Goal: Information Seeking & Learning: Find specific page/section

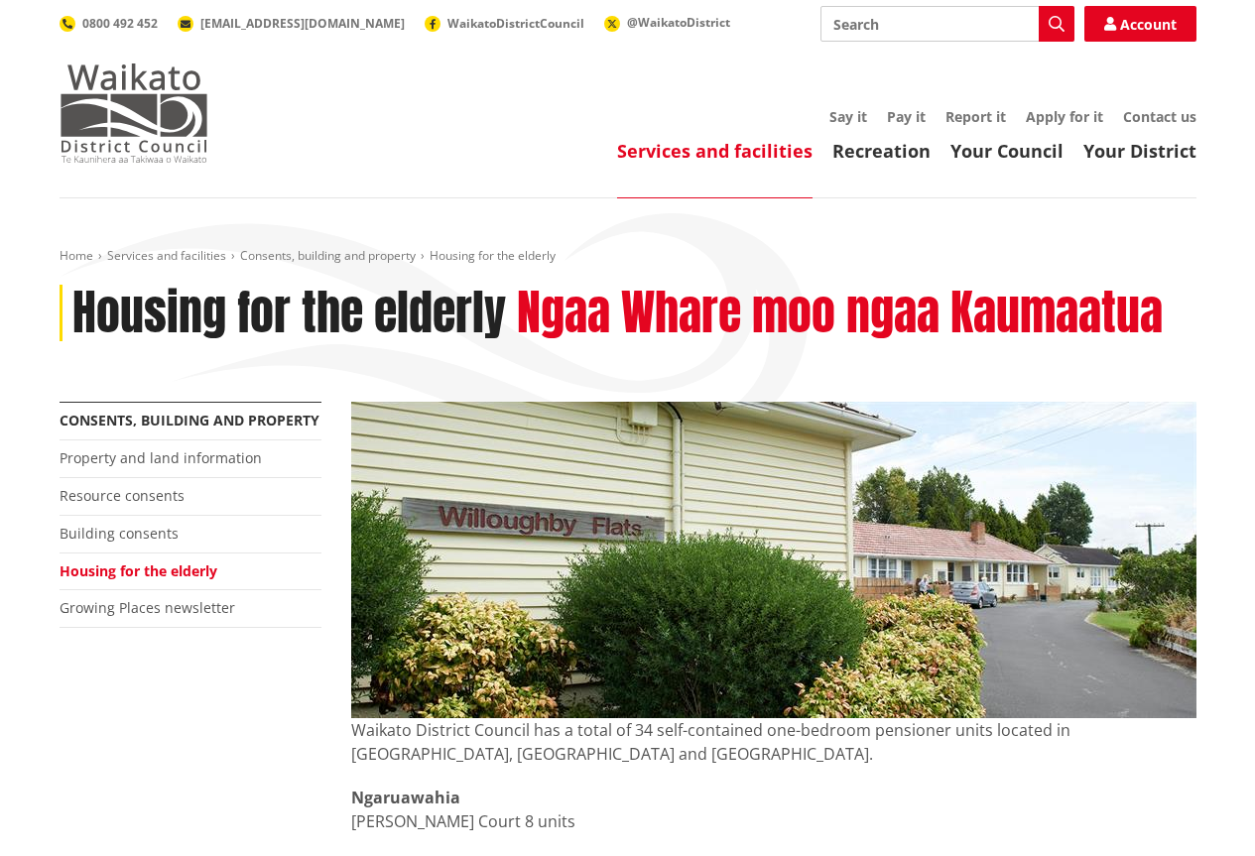
click at [158, 115] on img at bounding box center [134, 113] width 149 height 99
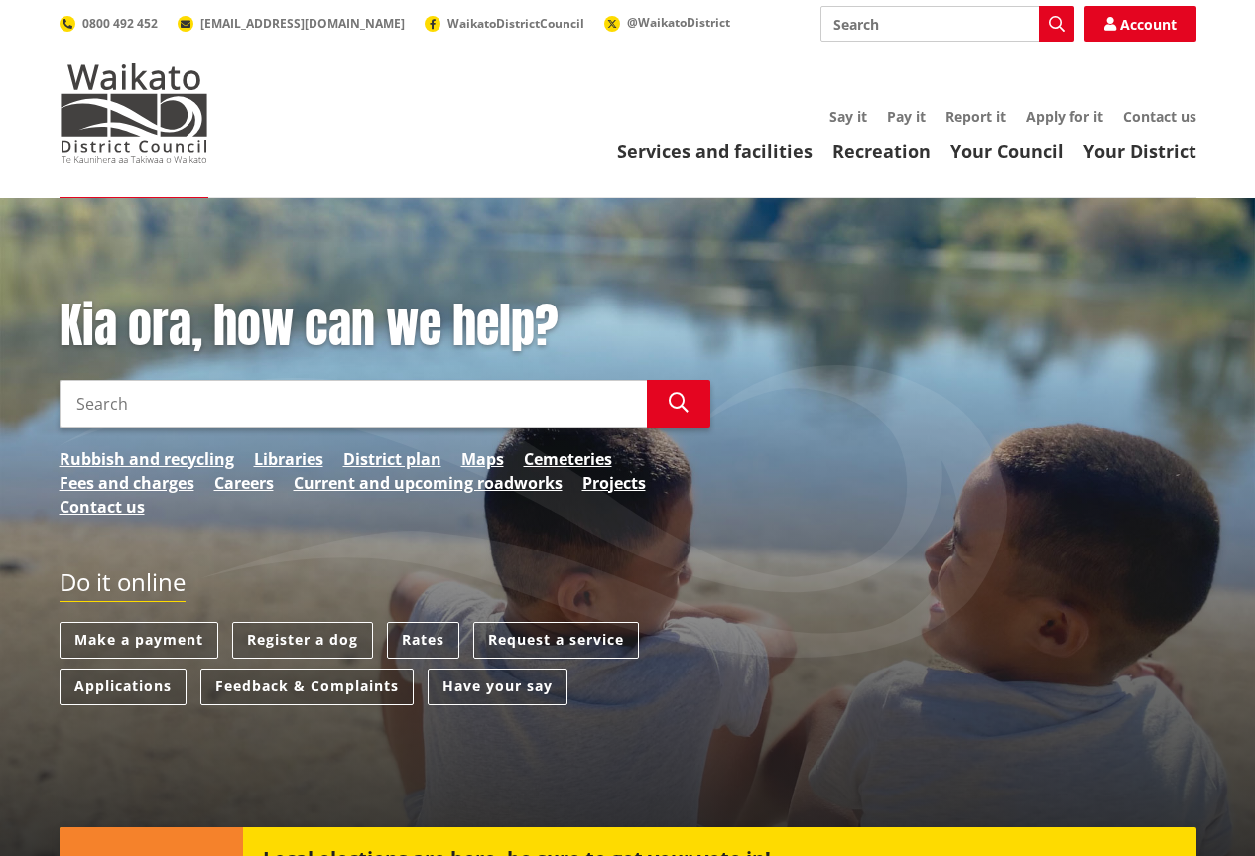
click at [82, 395] on input "Search" at bounding box center [353, 404] width 587 height 48
type input "pension flats in [GEOGRAPHIC_DATA]"
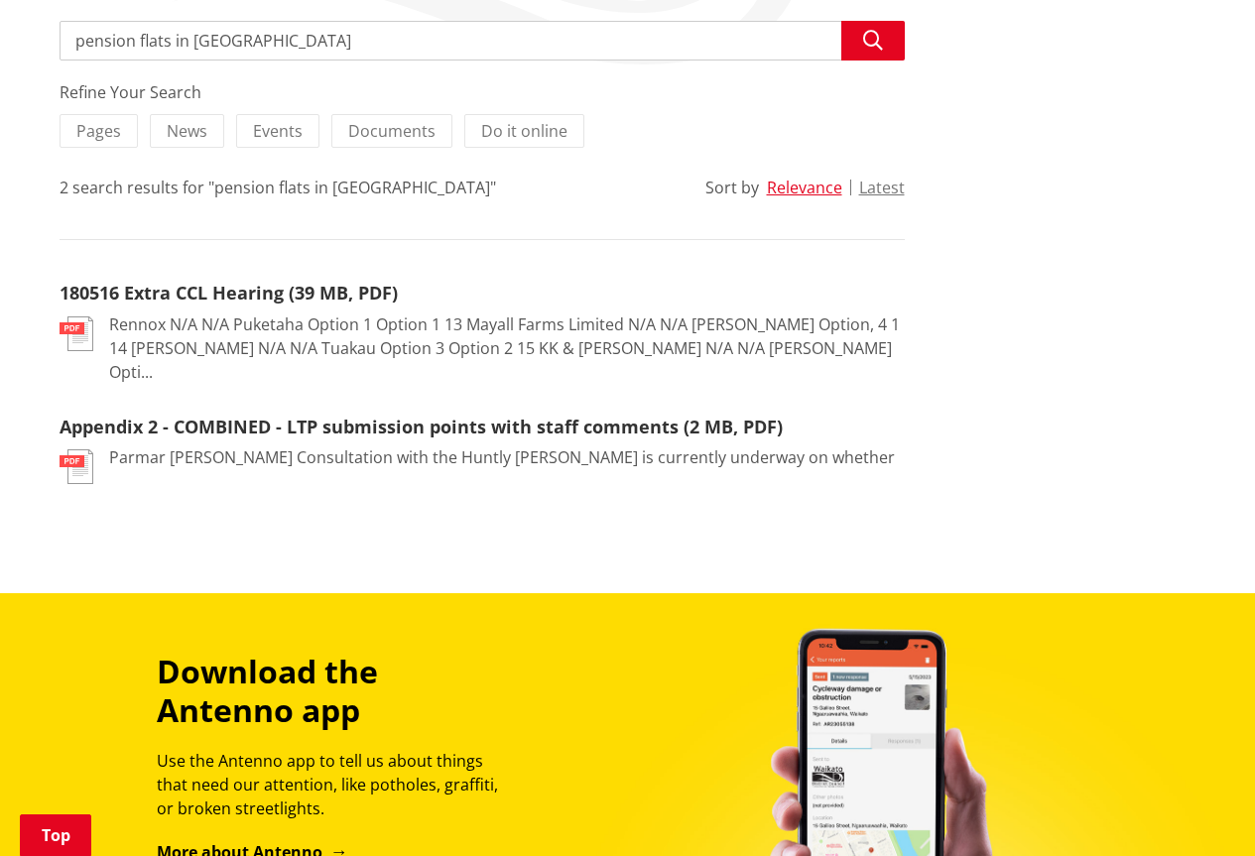
scroll to position [397, 0]
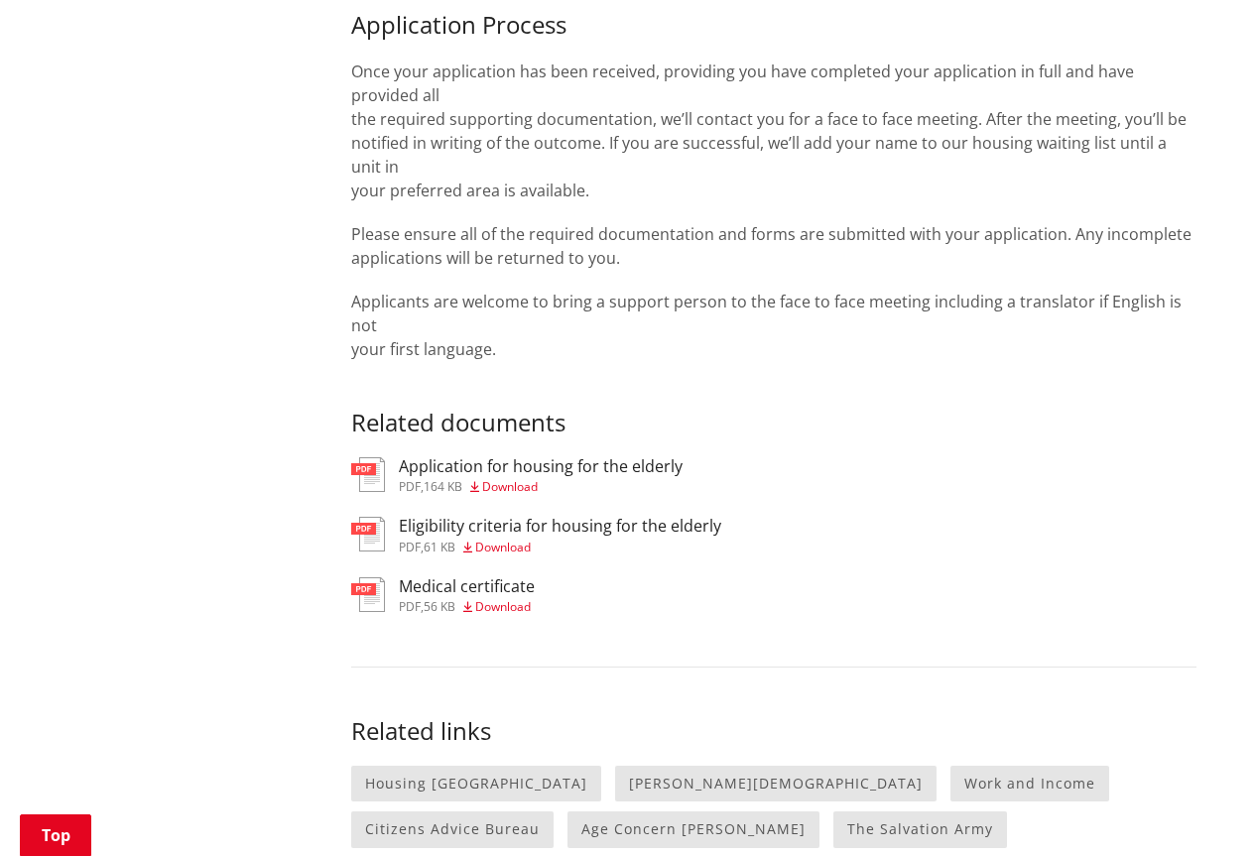
scroll to position [1885, 0]
